Goal: Transaction & Acquisition: Purchase product/service

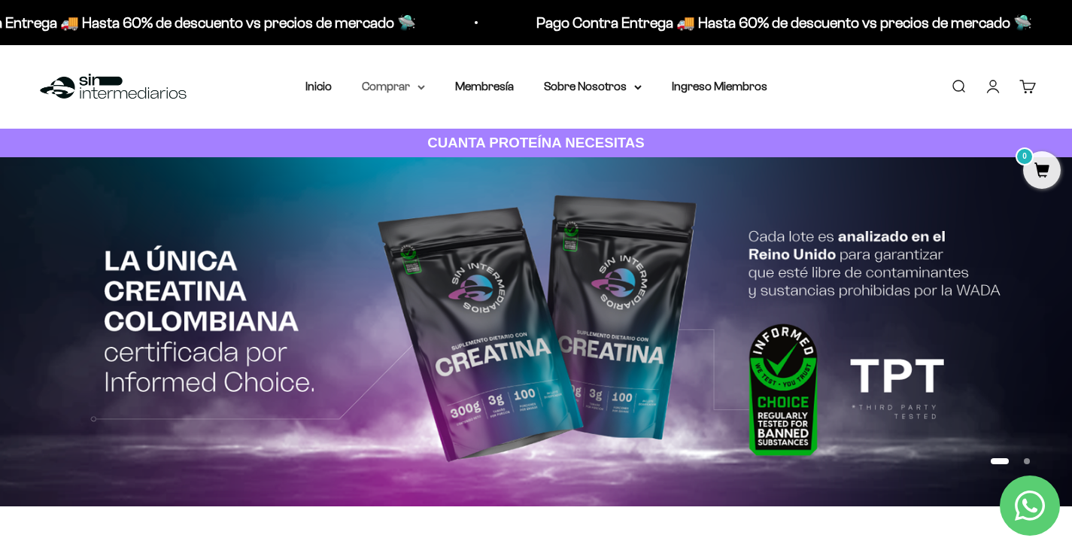
click at [407, 83] on summary "Comprar" at bounding box center [393, 87] width 63 height 20
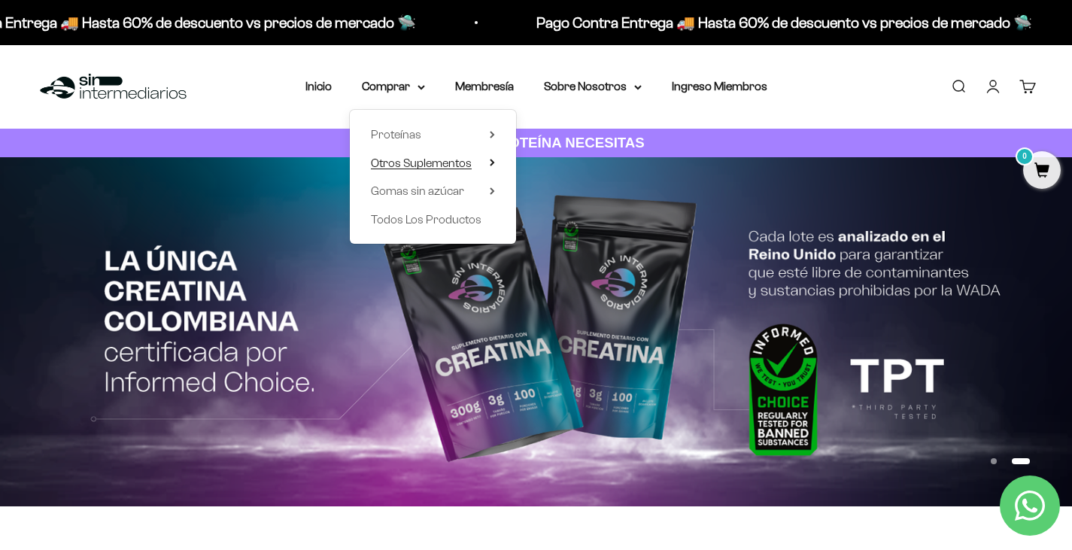
click at [435, 165] on span "Otros Suplementos" at bounding box center [421, 162] width 101 height 13
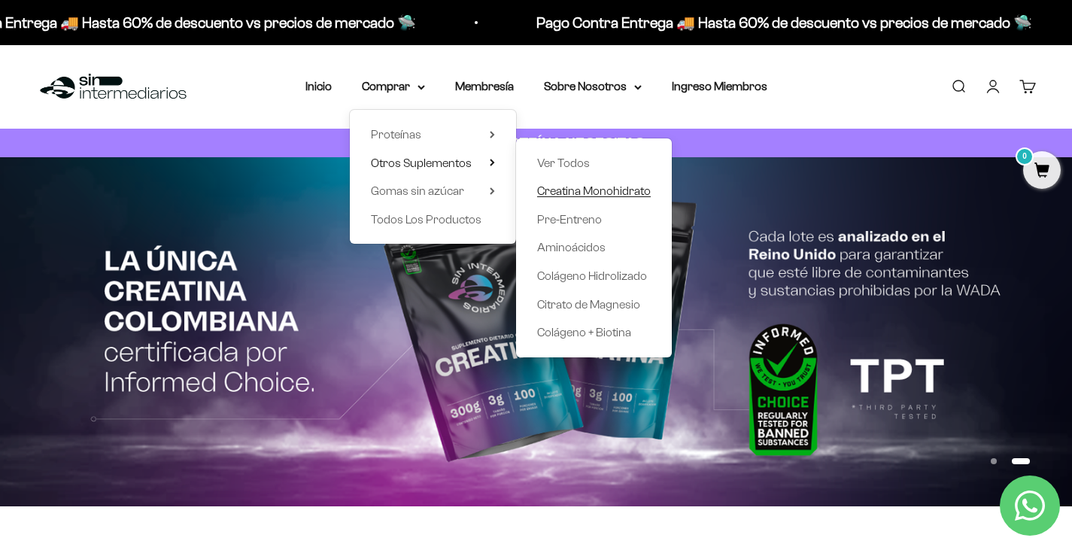
click at [572, 189] on span "Creatina Monohidrato" at bounding box center [594, 190] width 114 height 13
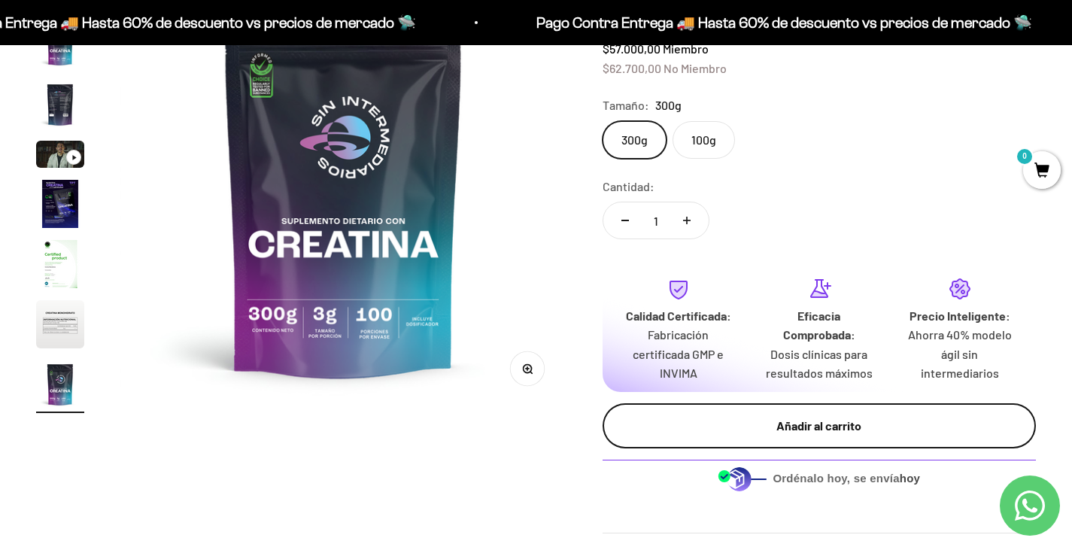
click at [784, 424] on div "Añadir al carrito" at bounding box center [818, 426] width 373 height 20
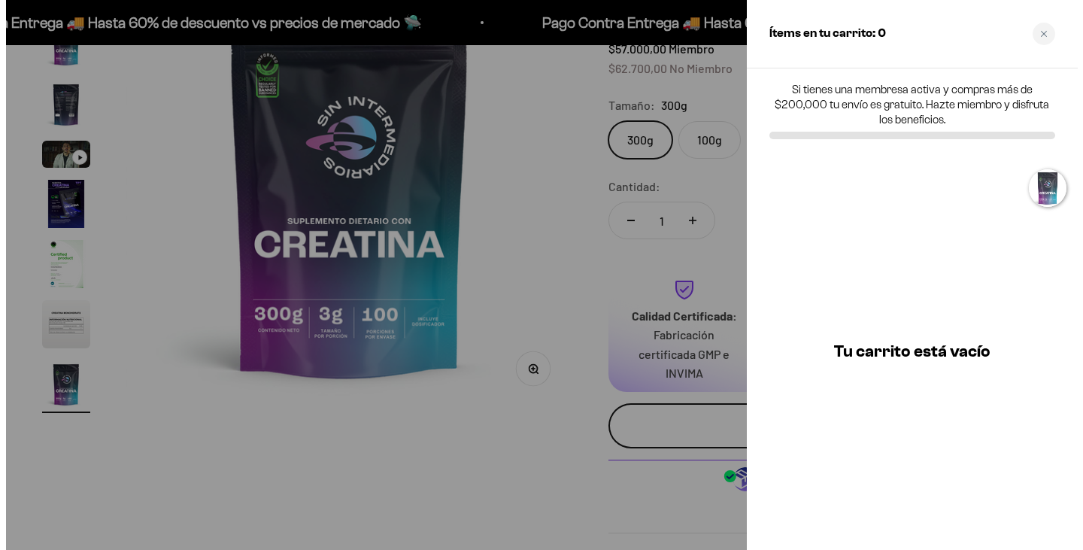
scroll to position [0, 3759]
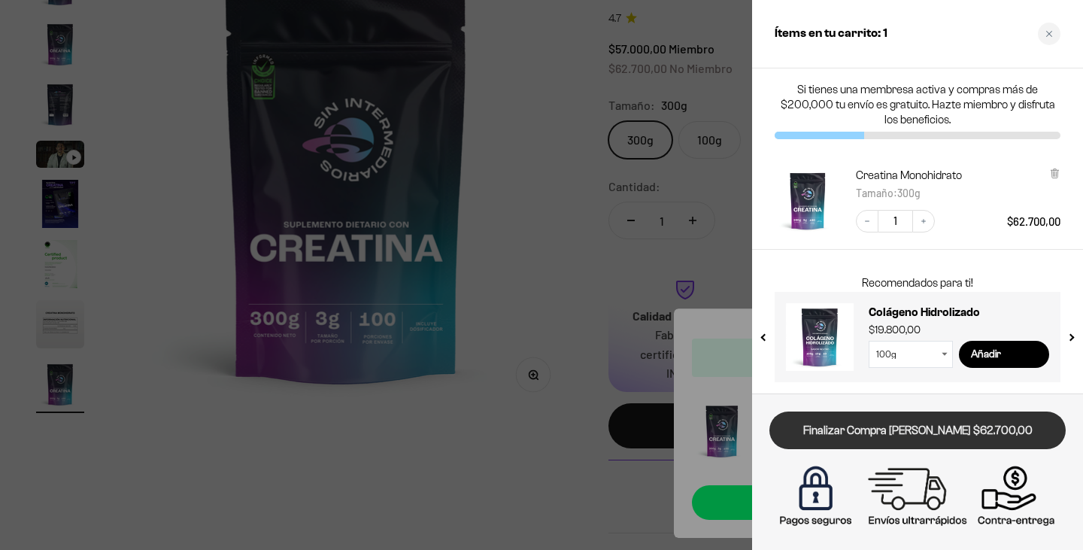
click at [912, 433] on link "Finalizar Compra [PERSON_NAME] $62.700,00" at bounding box center [917, 430] width 296 height 38
